Goal: Task Accomplishment & Management: Complete application form

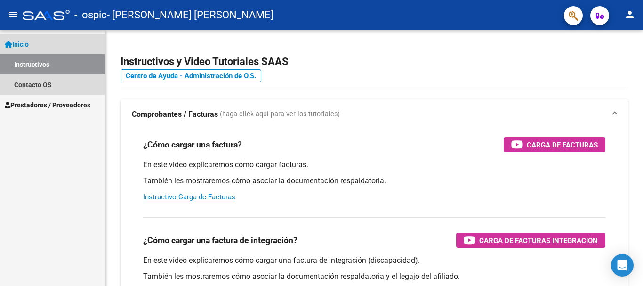
click at [23, 40] on span "Inicio" at bounding box center [17, 44] width 24 height 10
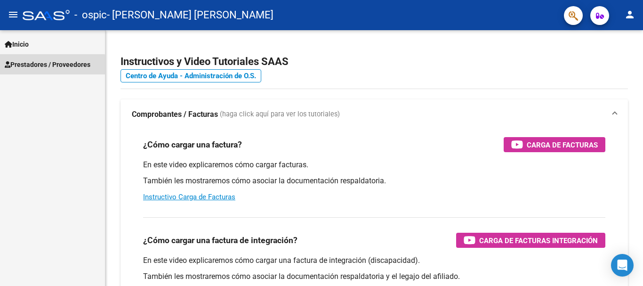
click at [39, 66] on span "Prestadores / Proveedores" at bounding box center [48, 64] width 86 height 10
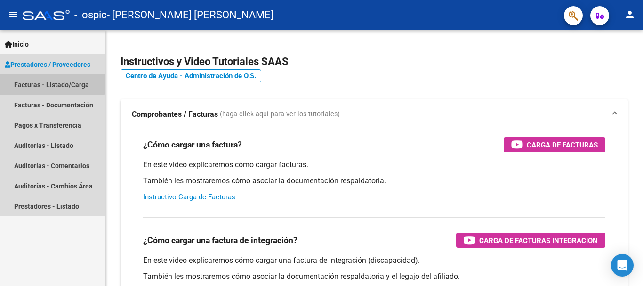
click at [42, 83] on link "Facturas - Listado/Carga" at bounding box center [52, 84] width 105 height 20
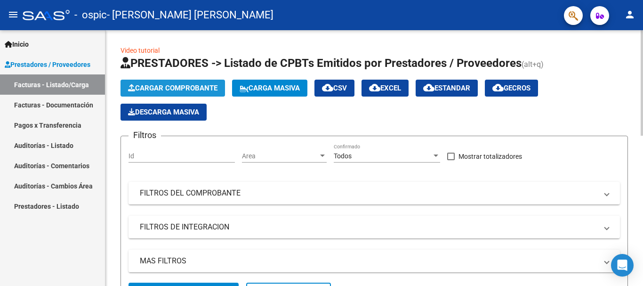
click at [165, 90] on span "Cargar Comprobante" at bounding box center [172, 88] width 89 height 8
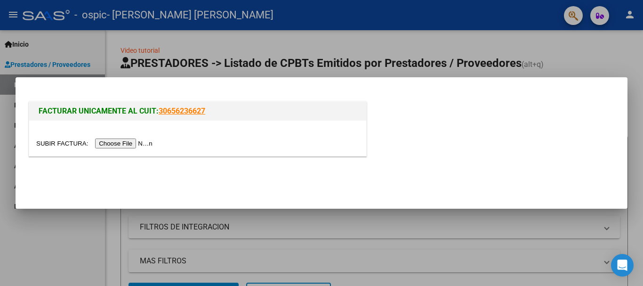
click at [131, 142] on input "file" at bounding box center [95, 143] width 119 height 10
click at [127, 144] on input "file" at bounding box center [95, 143] width 119 height 10
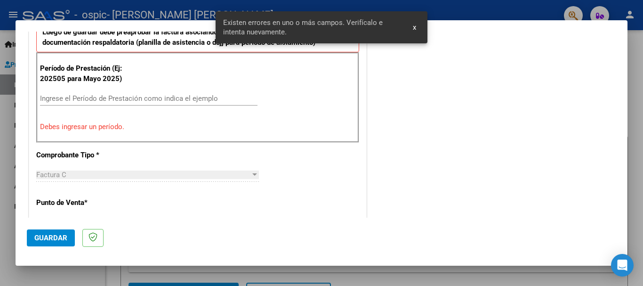
scroll to position [273, 0]
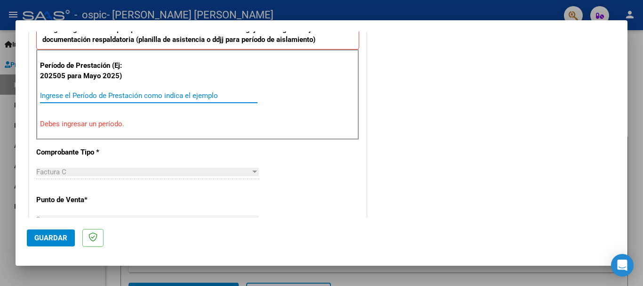
click at [96, 93] on input "Ingrese el Período de Prestación como indica el ejemplo" at bounding box center [148, 95] width 217 height 8
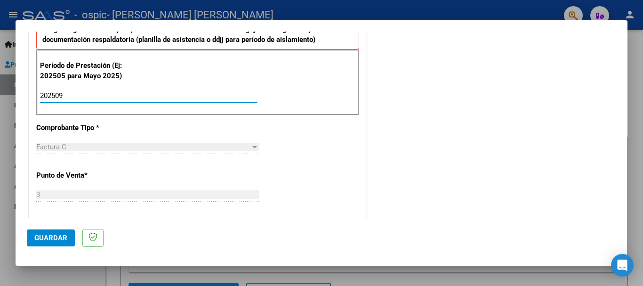
type input "202509"
click at [57, 238] on span "Guardar" at bounding box center [50, 237] width 33 height 8
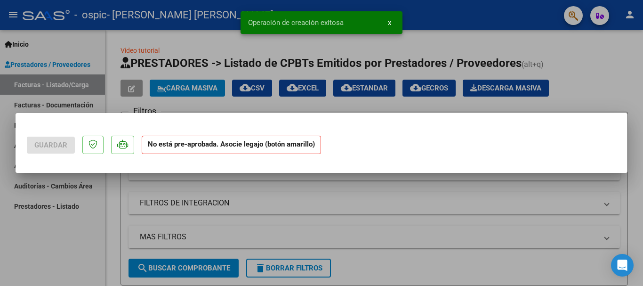
scroll to position [0, 0]
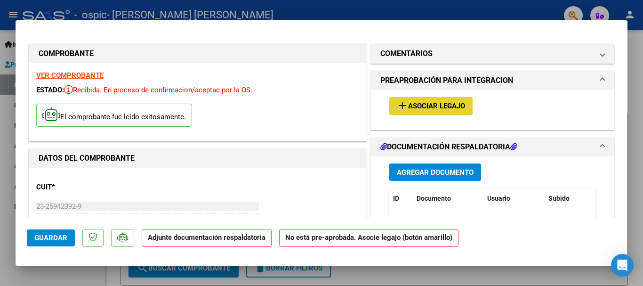
click at [441, 108] on span "Asociar Legajo" at bounding box center [436, 106] width 57 height 8
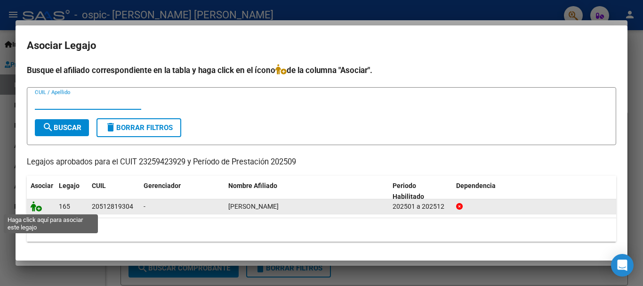
click at [37, 206] on icon at bounding box center [36, 206] width 11 height 10
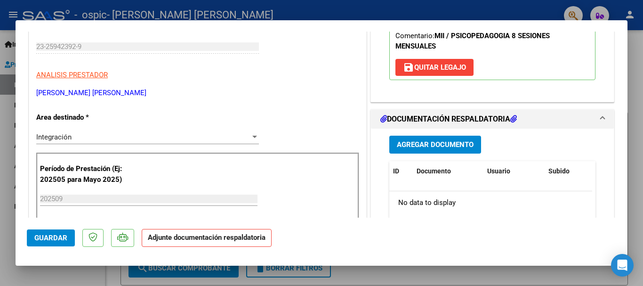
scroll to position [162, 0]
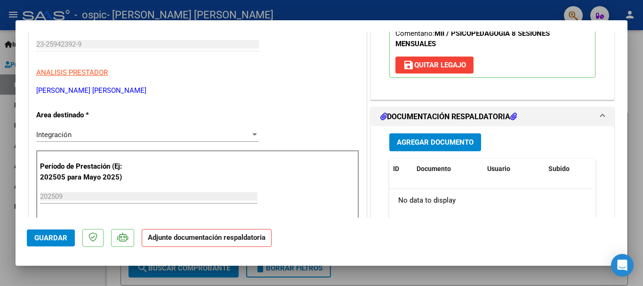
click at [420, 139] on span "Agregar Documento" at bounding box center [435, 142] width 77 height 8
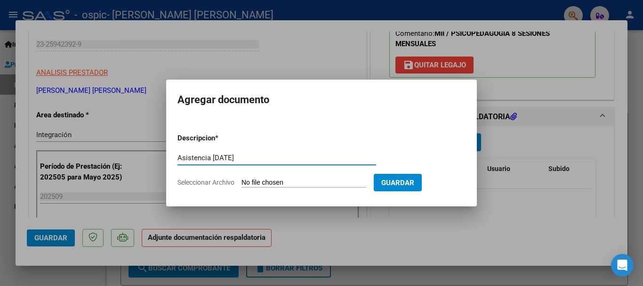
type input "Asistencia [DATE]"
click at [311, 182] on input "Seleccionar Archivo" at bounding box center [303, 182] width 125 height 9
type input "C:\fakepath\[PERSON_NAME] [DATE].pdf"
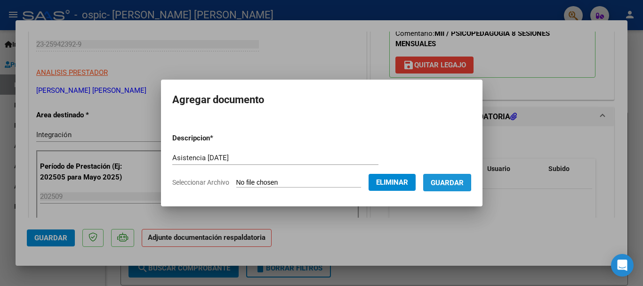
click at [454, 181] on span "Guardar" at bounding box center [447, 182] width 33 height 8
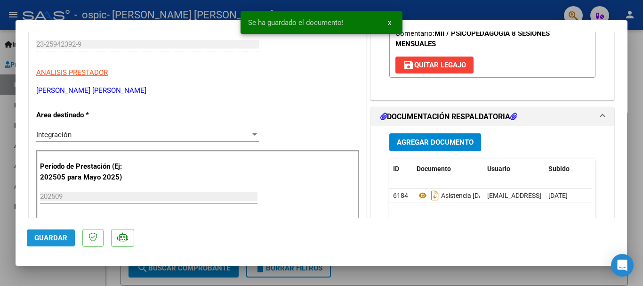
click at [45, 239] on span "Guardar" at bounding box center [50, 237] width 33 height 8
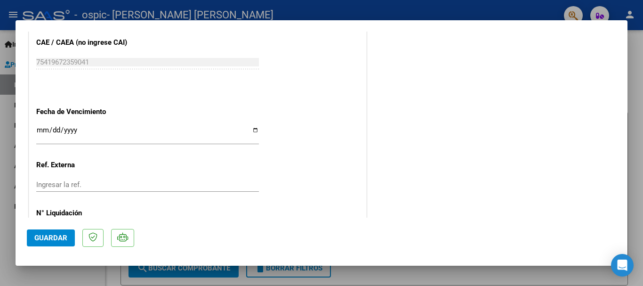
scroll to position [656, 0]
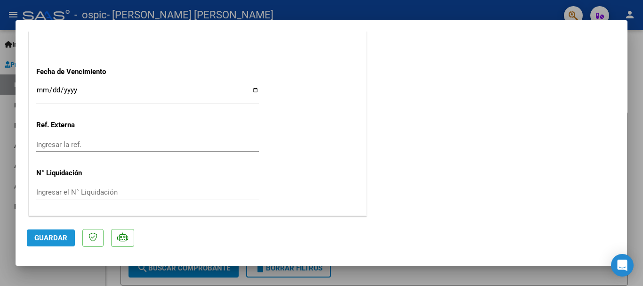
click at [61, 240] on span "Guardar" at bounding box center [50, 237] width 33 height 8
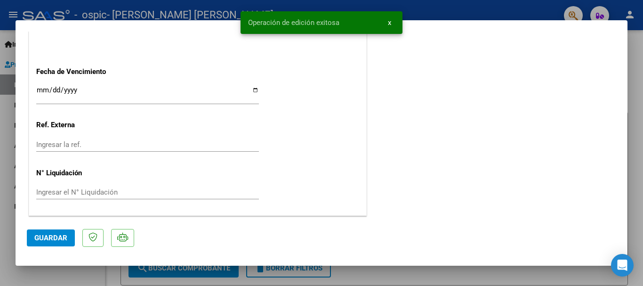
click at [638, 102] on div at bounding box center [321, 143] width 643 height 286
